Goal: Find specific page/section: Find specific page/section

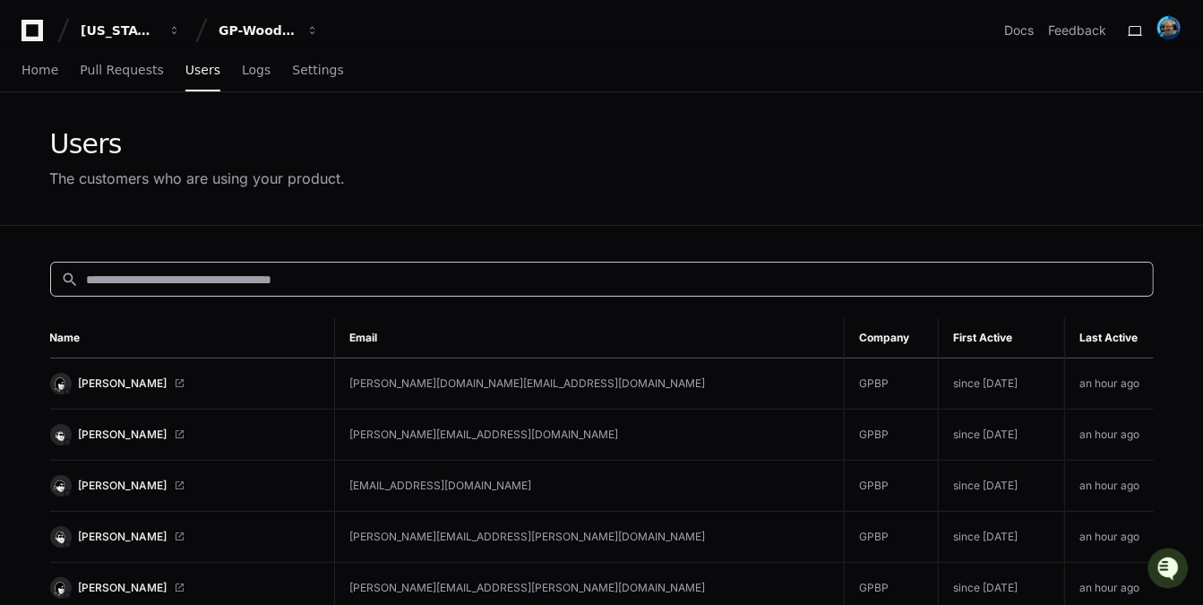
click at [222, 276] on input at bounding box center [614, 279] width 1055 height 18
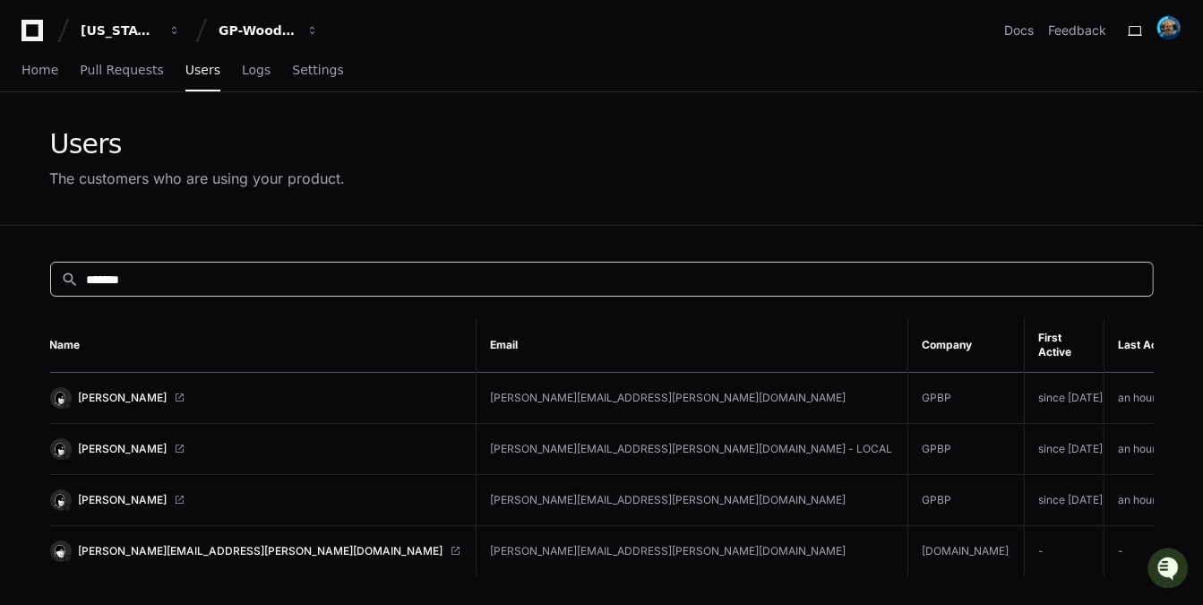
type input "*******"
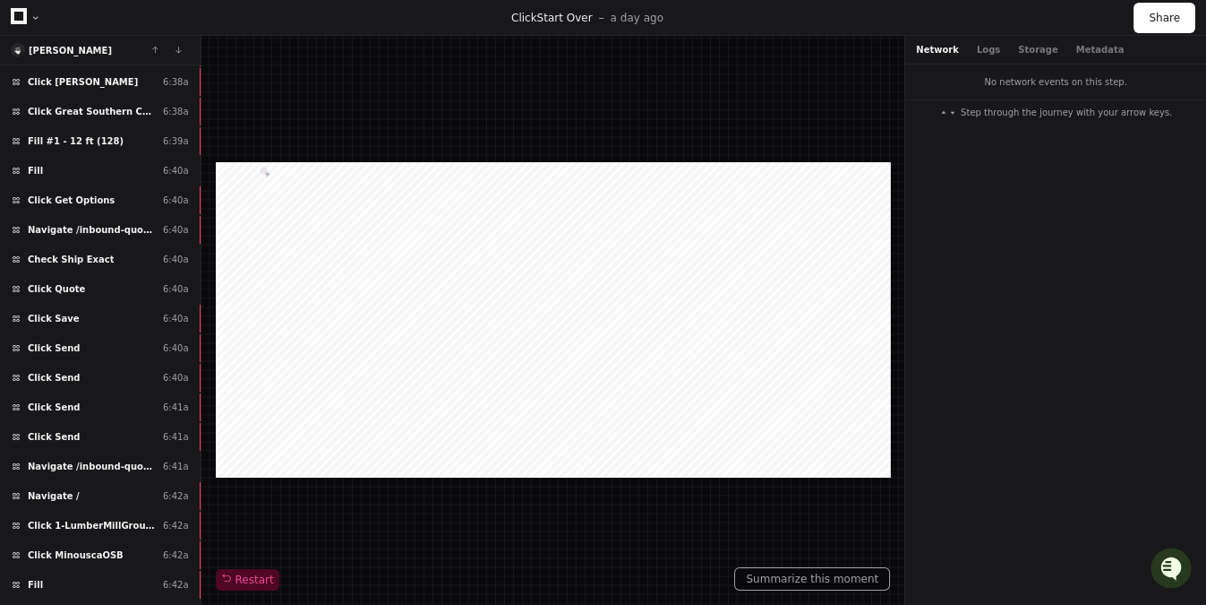
scroll to position [4777, 0]
